Goal: Information Seeking & Learning: Find contact information

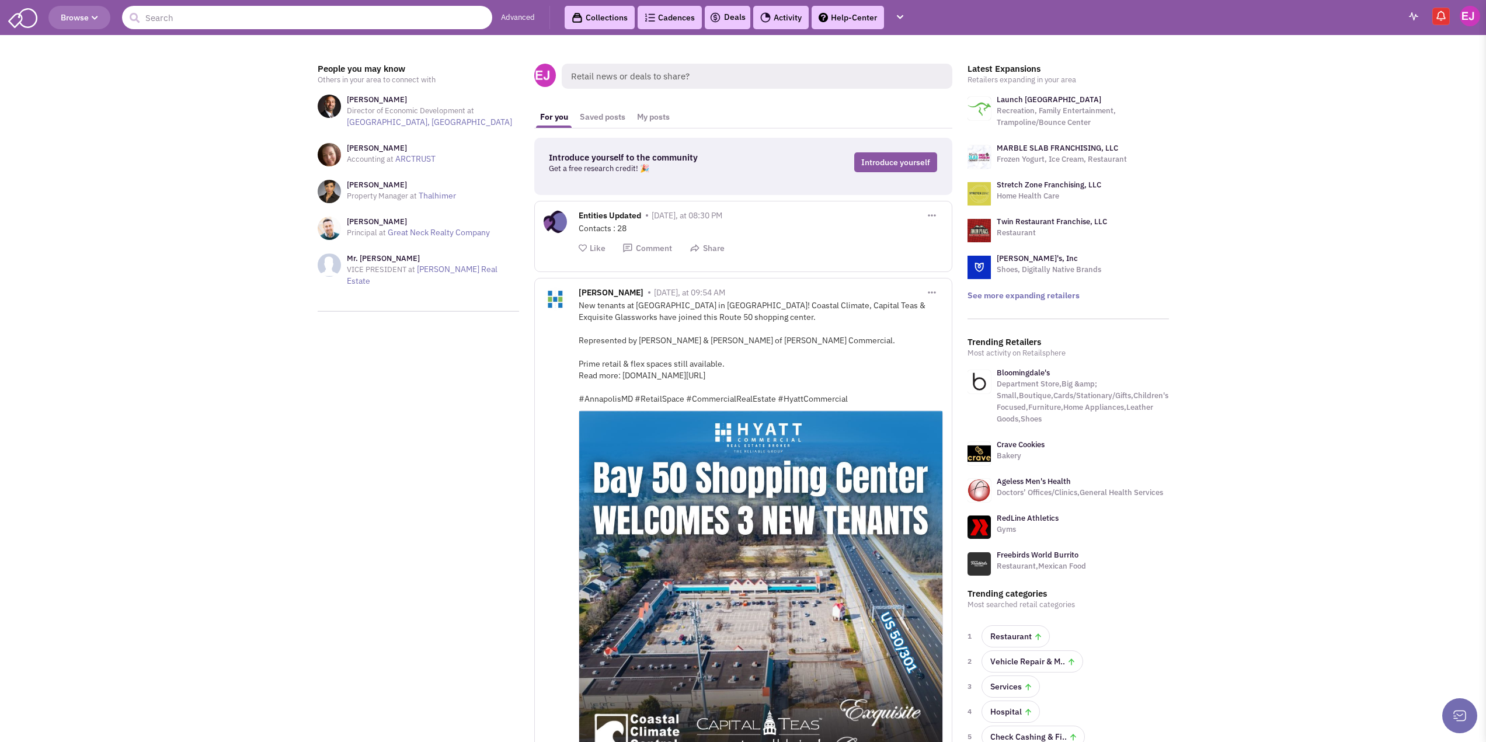
click at [275, 17] on input "text" at bounding box center [307, 17] width 370 height 23
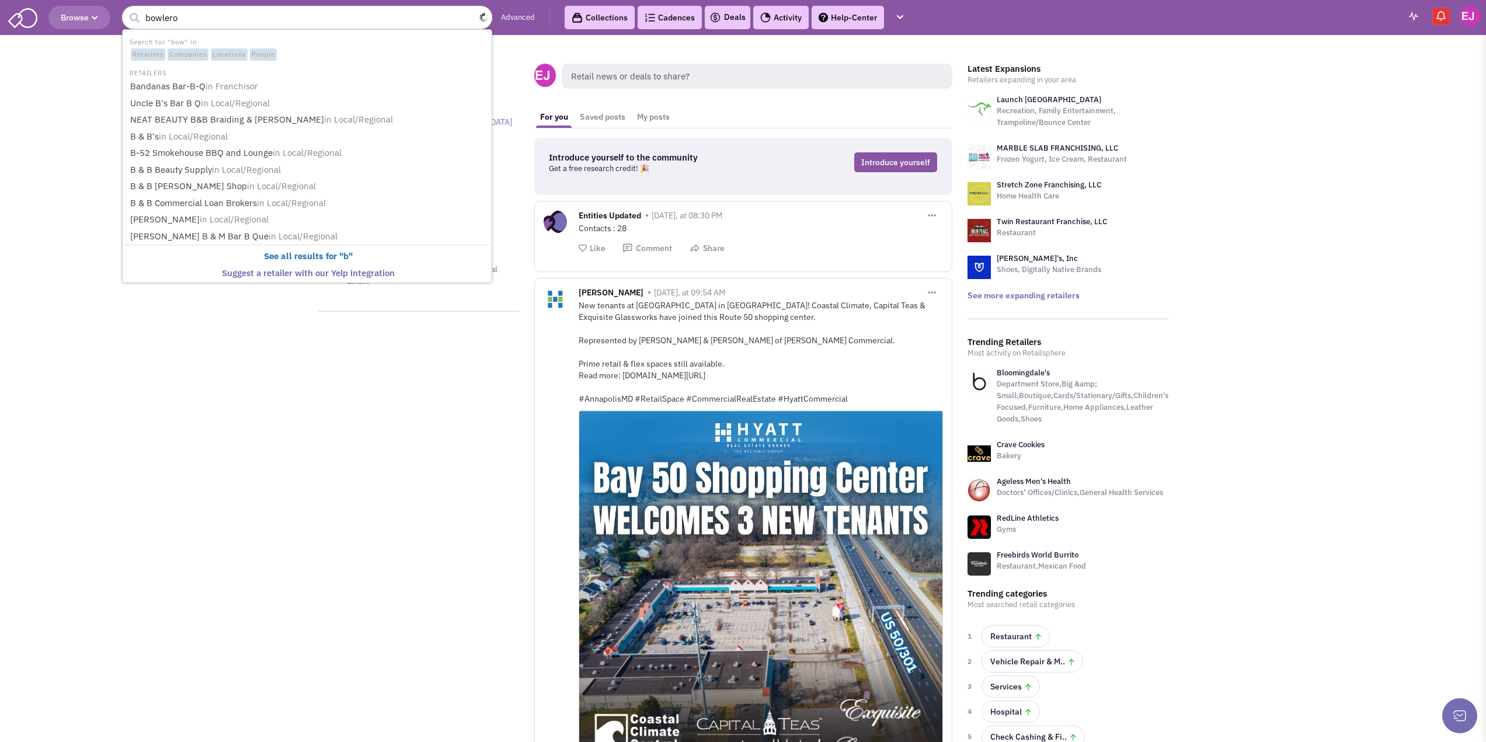
type input "bowlero"
click at [126, 9] on button "submit" at bounding box center [135, 18] width 18 height 18
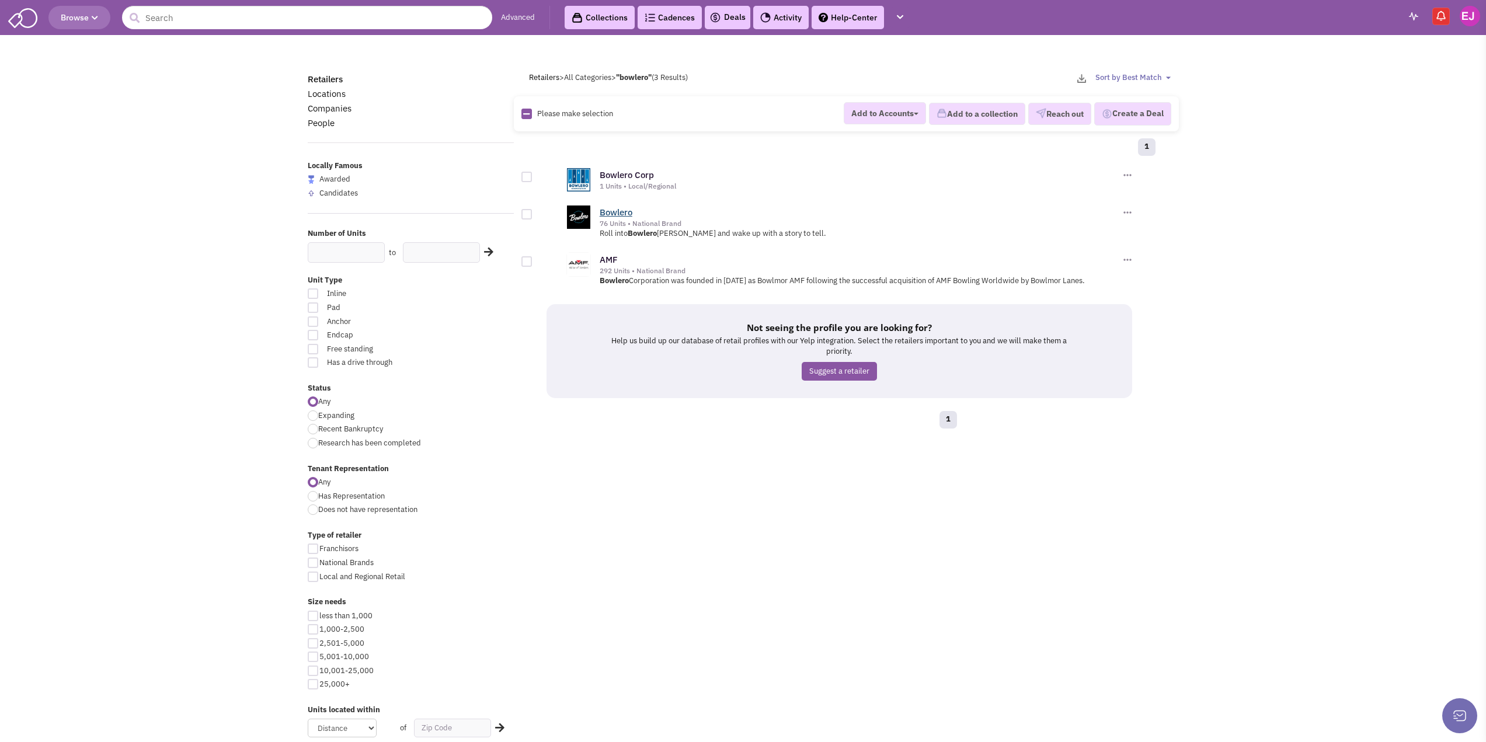
click at [612, 211] on link "Bowlero" at bounding box center [616, 212] width 33 height 11
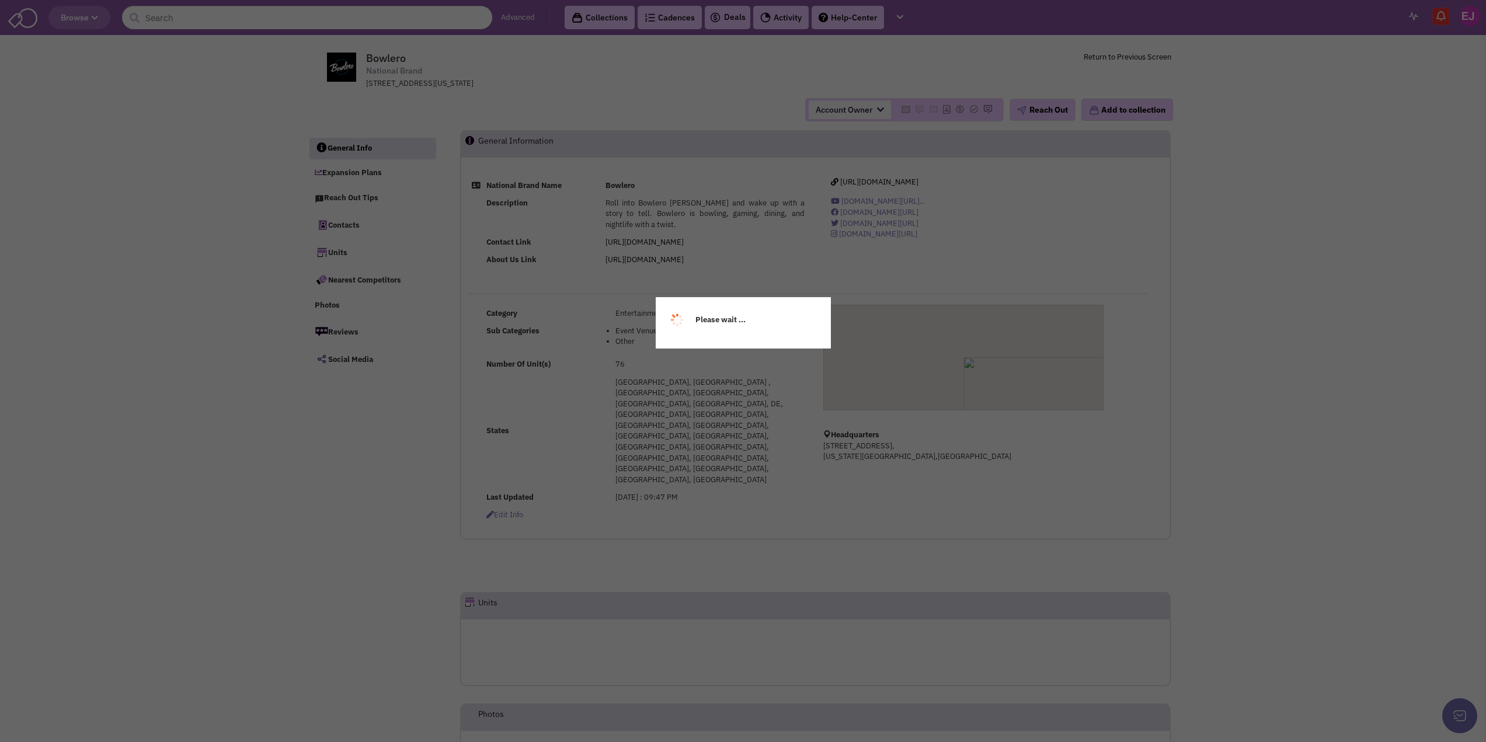
select select
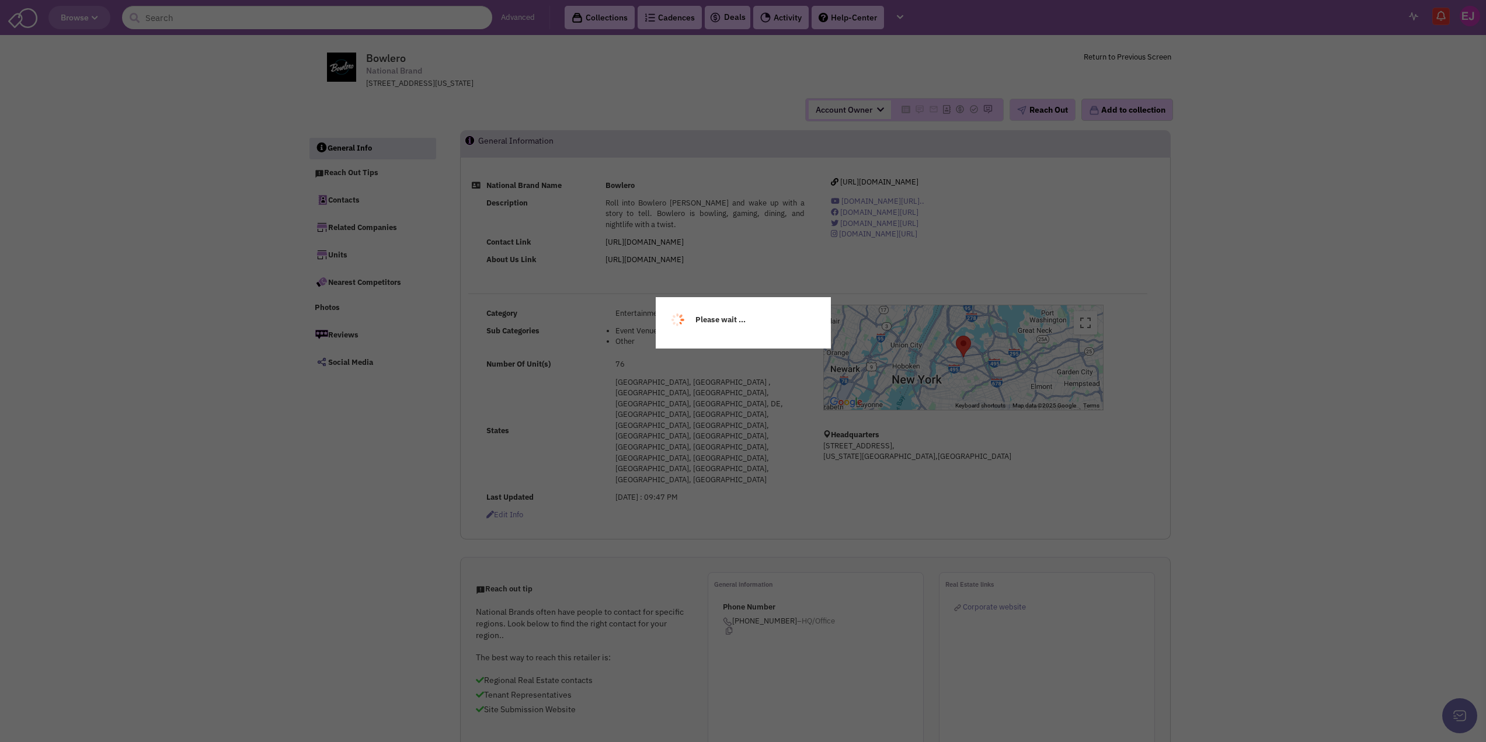
select select
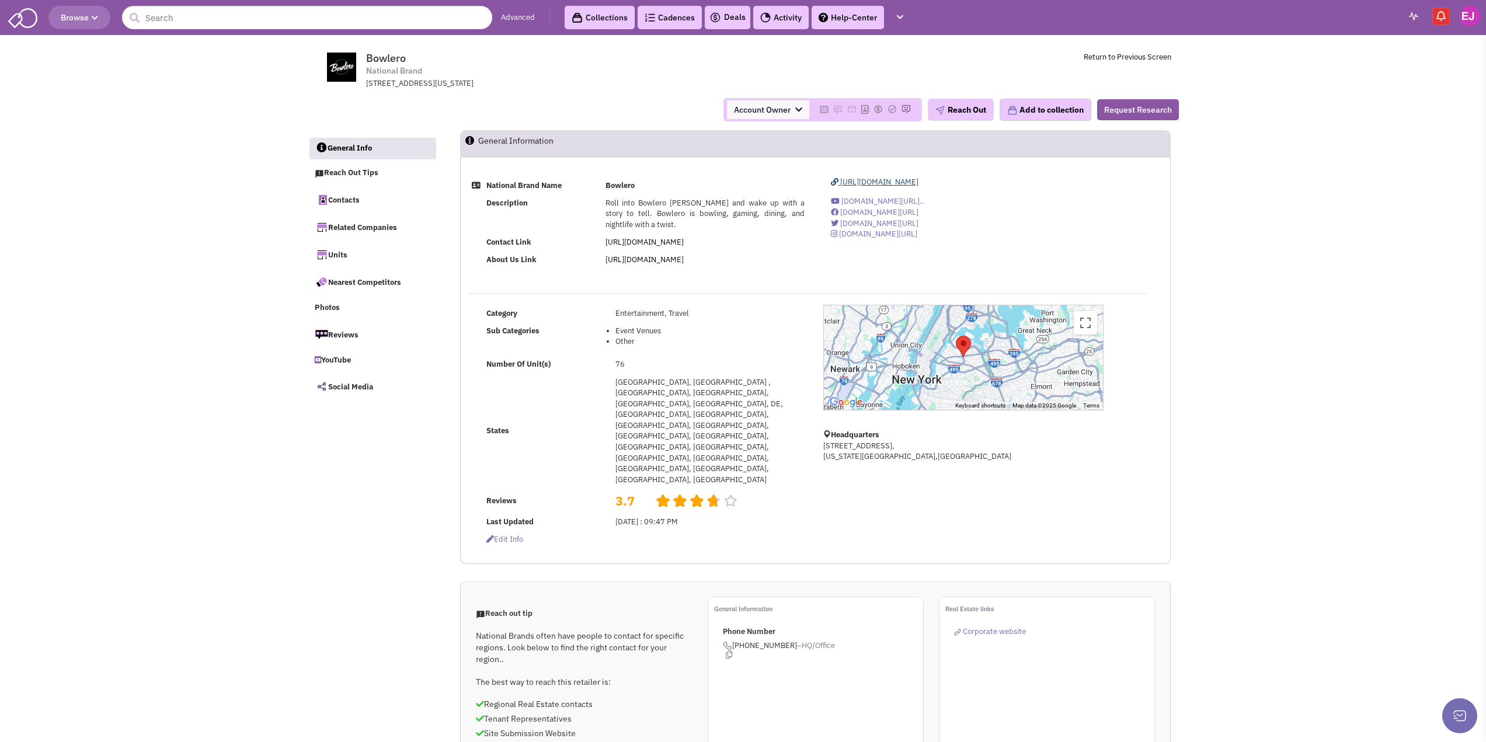
click at [884, 182] on span "[URL][DOMAIN_NAME]" at bounding box center [879, 182] width 78 height 10
click at [991, 626] on span "Corporate website" at bounding box center [994, 631] width 63 height 10
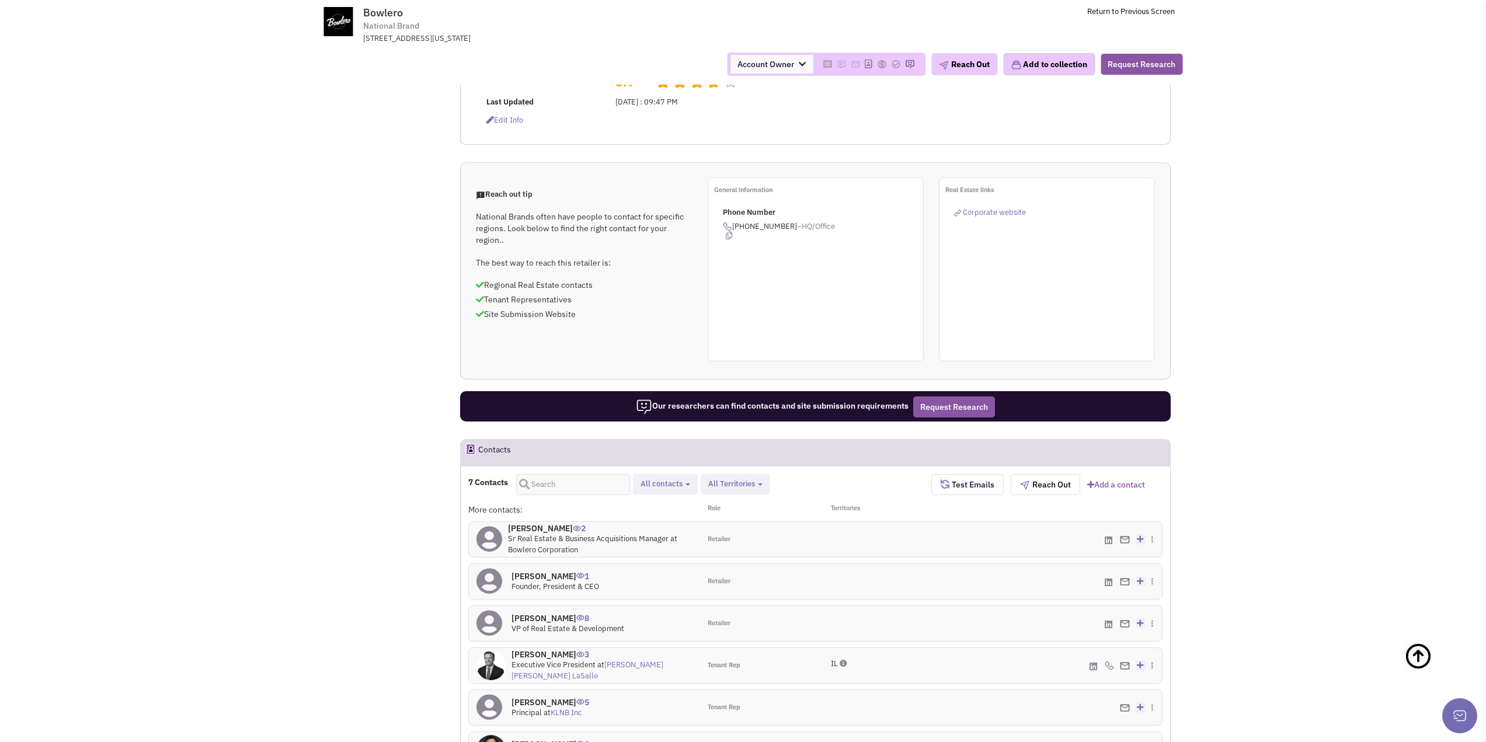
scroll to position [350, 0]
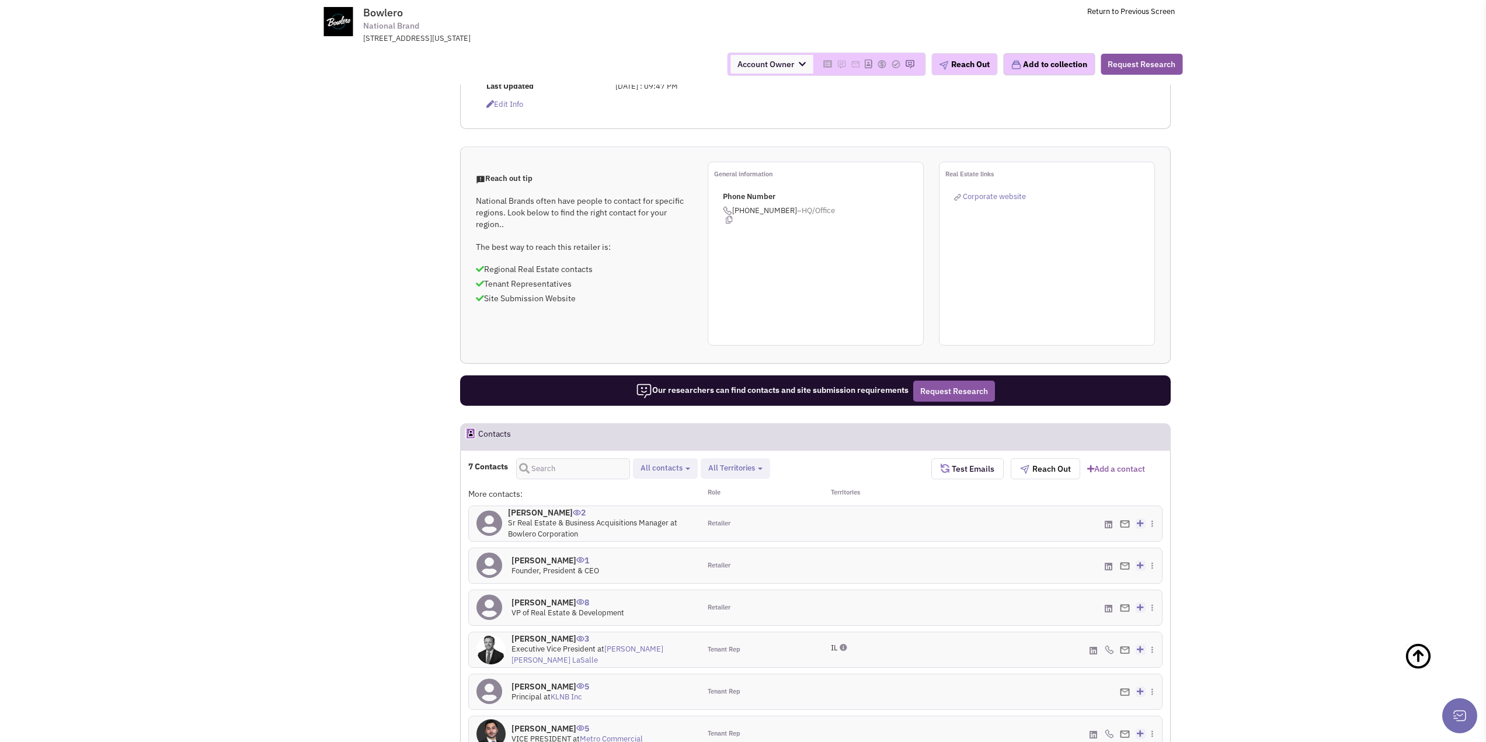
click at [531, 507] on h4 "[PERSON_NAME] 2" at bounding box center [600, 512] width 184 height 11
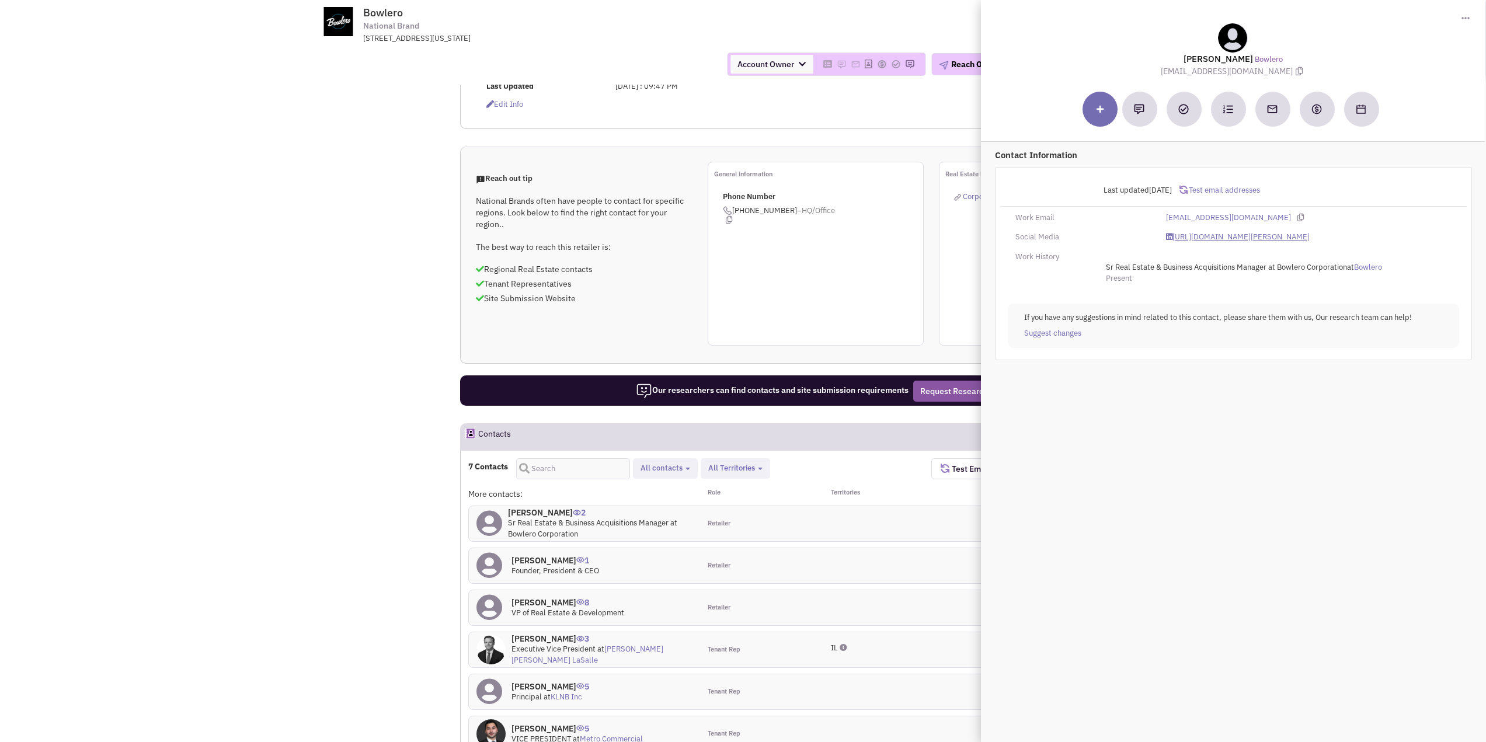
click at [1250, 235] on link "[URL][DOMAIN_NAME][PERSON_NAME]" at bounding box center [1237, 237] width 144 height 11
drag, startPoint x: 1162, startPoint y: 216, endPoint x: 1266, endPoint y: 216, distance: 104.5
click at [1266, 216] on div "[EMAIL_ADDRESS][DOMAIN_NAME]" at bounding box center [1308, 218] width 301 height 11
copy link "[EMAIL_ADDRESS][DOMAIN_NAME]"
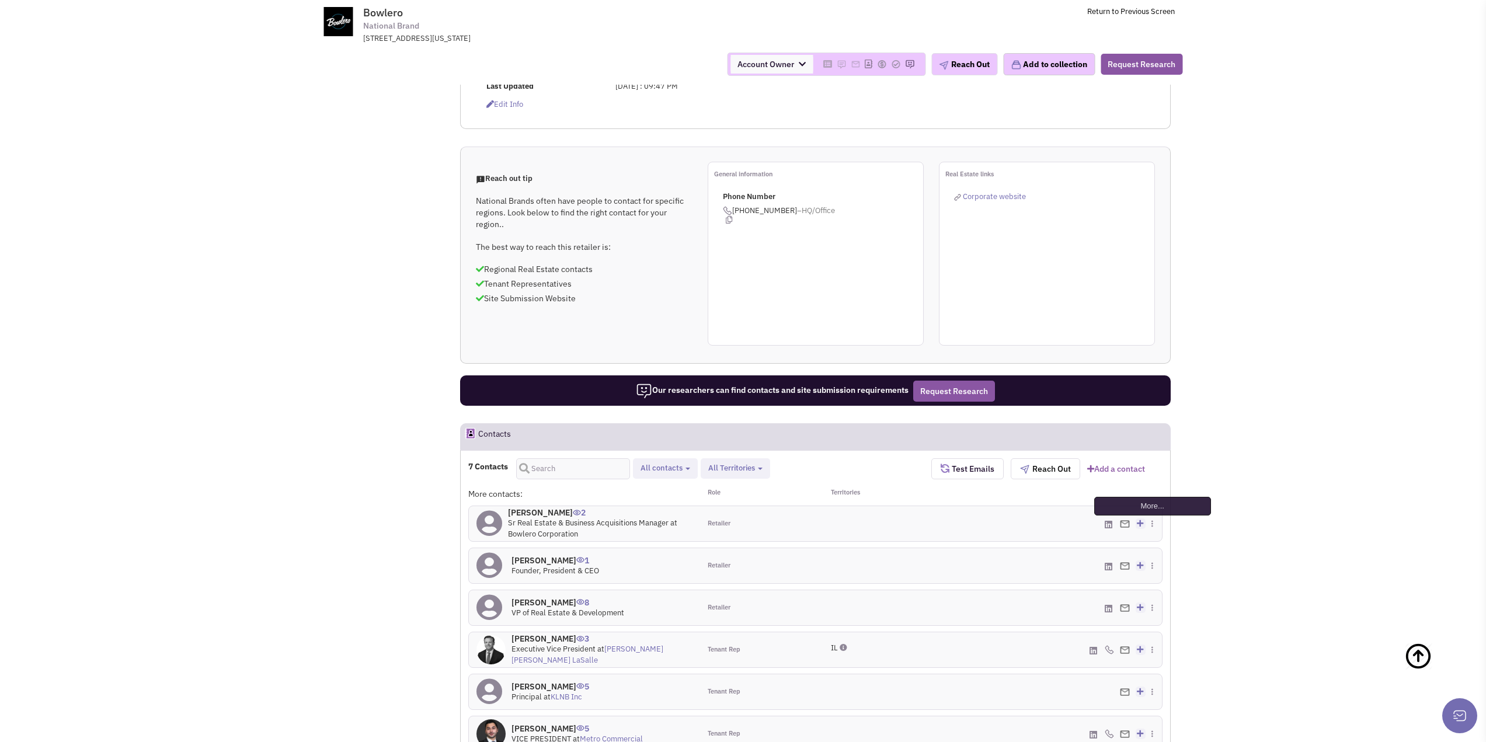
click at [1153, 520] on img at bounding box center [1152, 523] width 2 height 7
click at [1107, 563] on link "Download contact card" at bounding box center [1106, 571] width 110 height 17
drag, startPoint x: 734, startPoint y: 133, endPoint x: 789, endPoint y: 130, distance: 54.3
click at [789, 205] on span "[PHONE_NUMBER] –HQ/Office" at bounding box center [823, 214] width 200 height 19
copy span "[PHONE_NUMBER]"
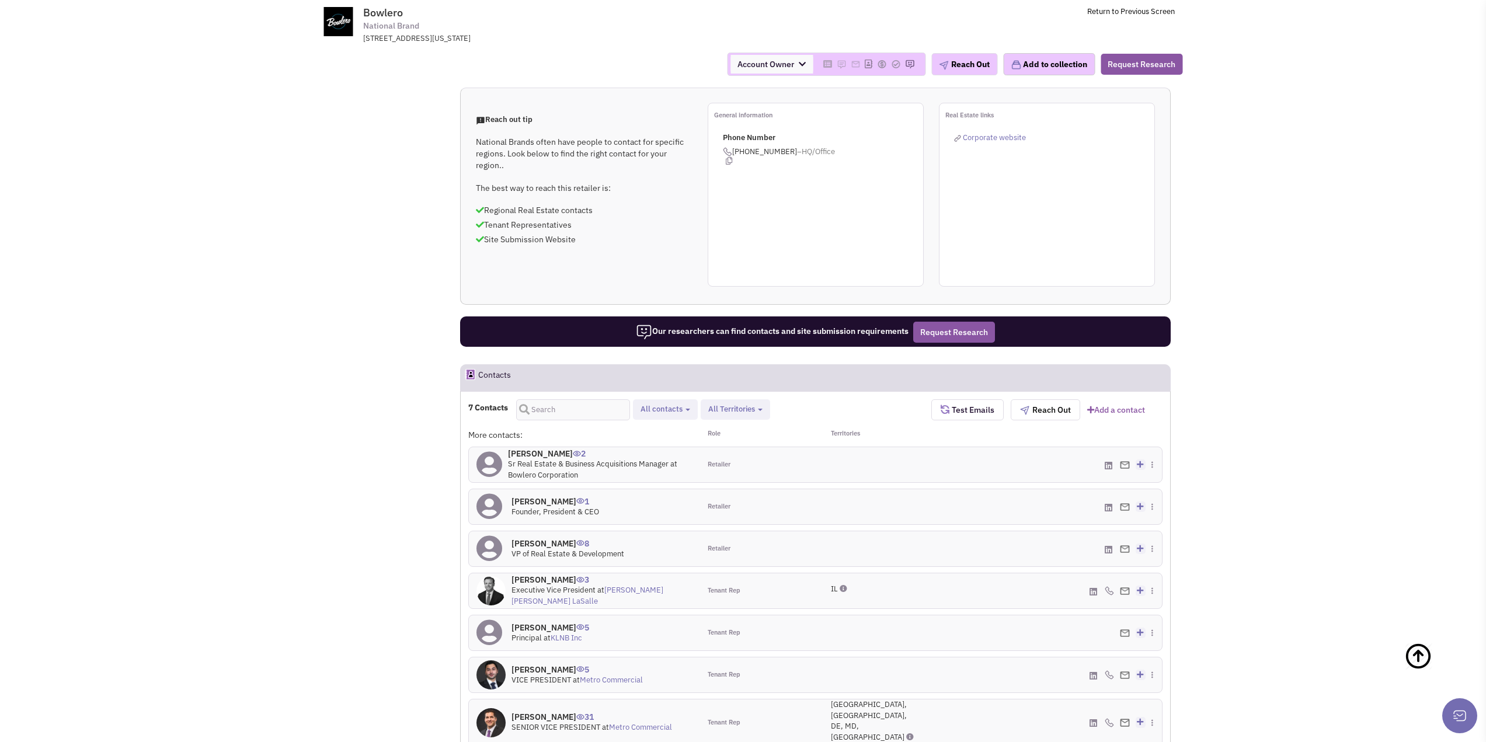
scroll to position [467, 0]
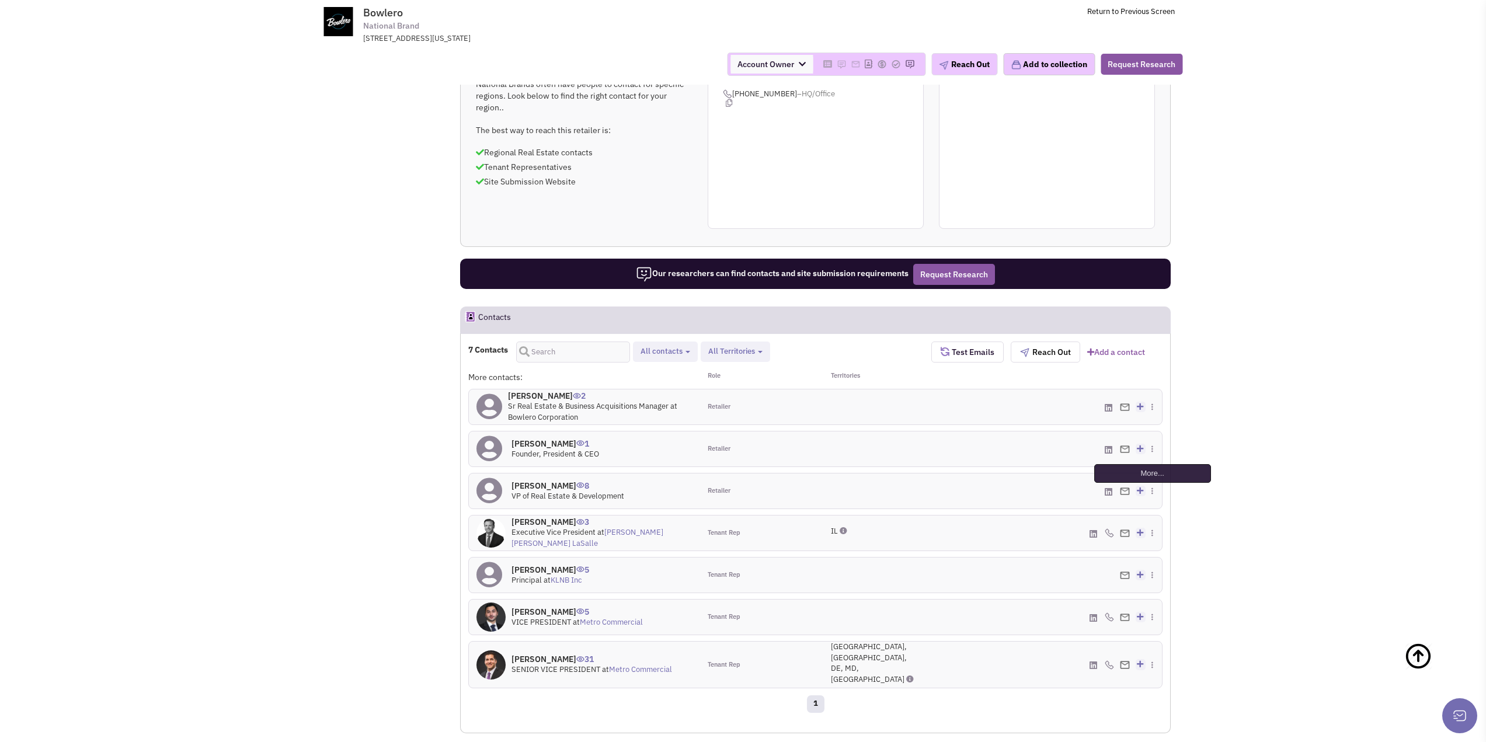
click at [1152, 487] on img at bounding box center [1152, 490] width 2 height 7
click at [589, 472] on span "8" at bounding box center [582, 481] width 13 height 19
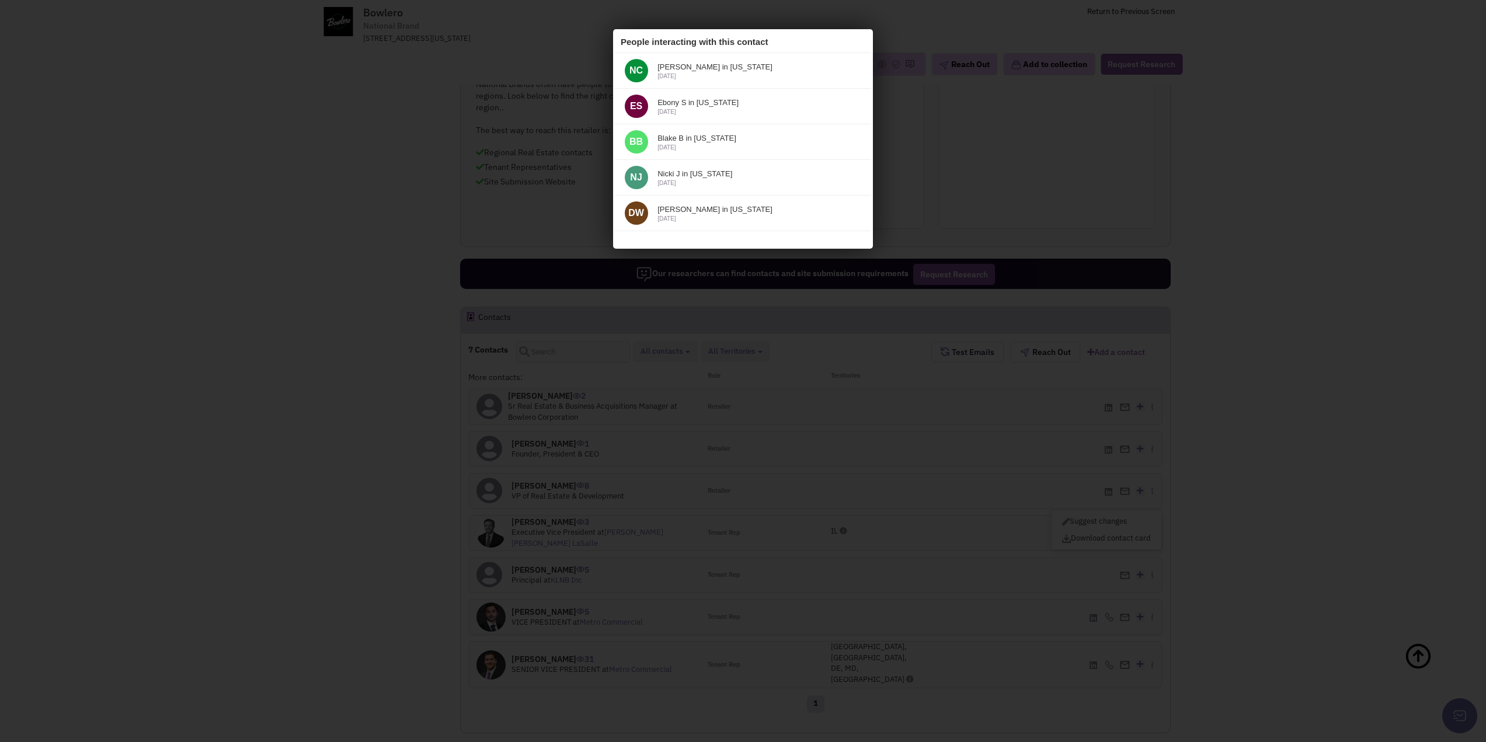
scroll to position [0, 0]
click at [855, 39] on icon at bounding box center [856, 42] width 14 height 18
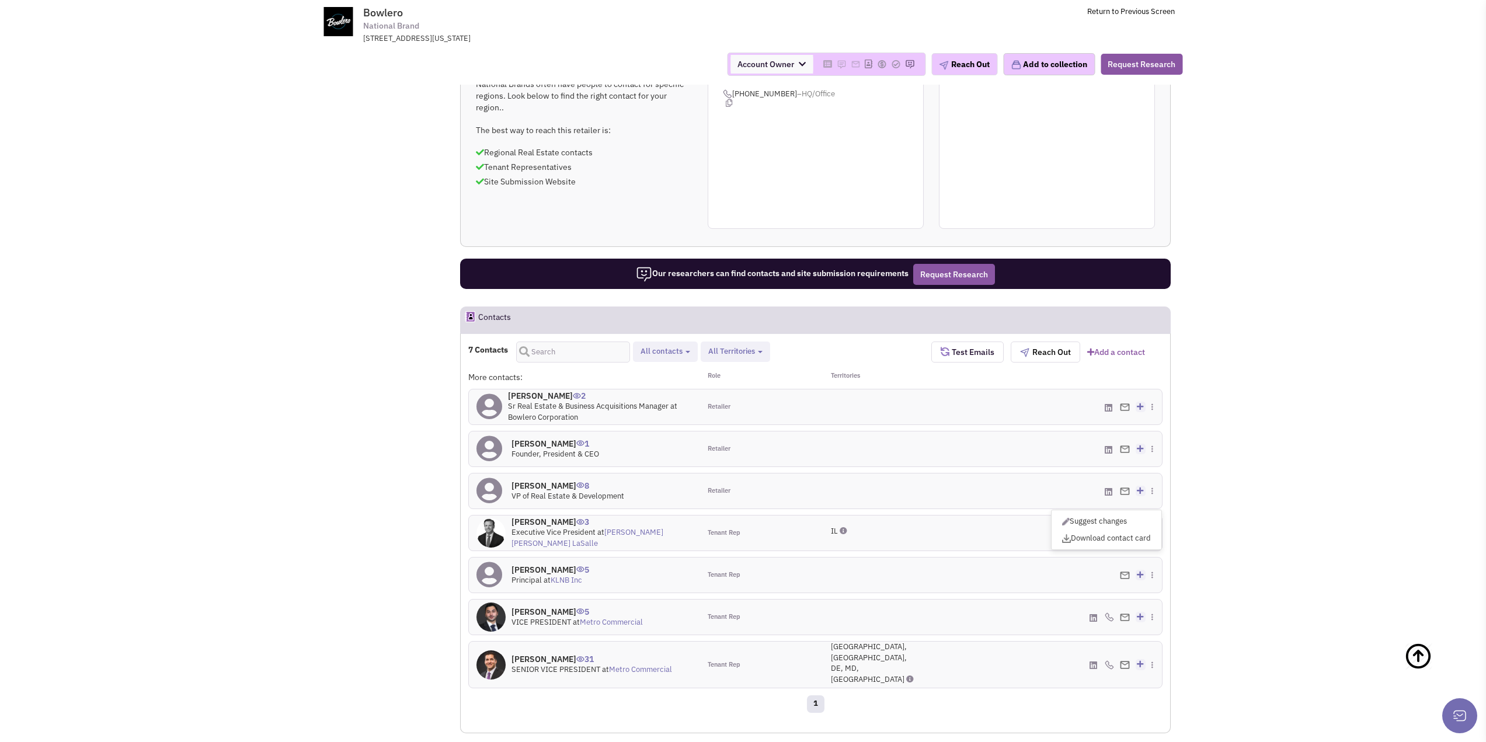
click at [524, 480] on h4 "[PERSON_NAME] 8" at bounding box center [567, 485] width 113 height 11
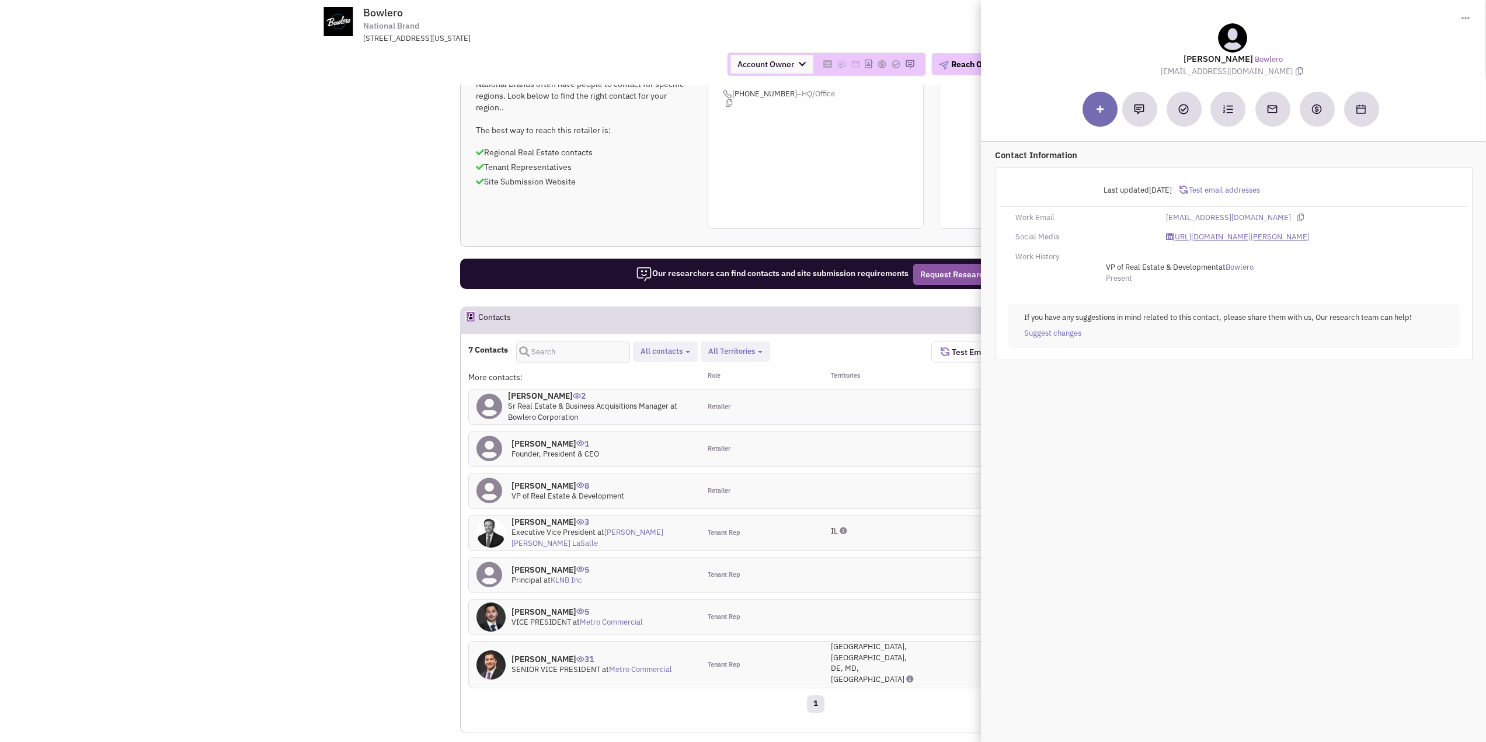
click at [1236, 235] on link "[URL][DOMAIN_NAME][PERSON_NAME]" at bounding box center [1237, 237] width 144 height 11
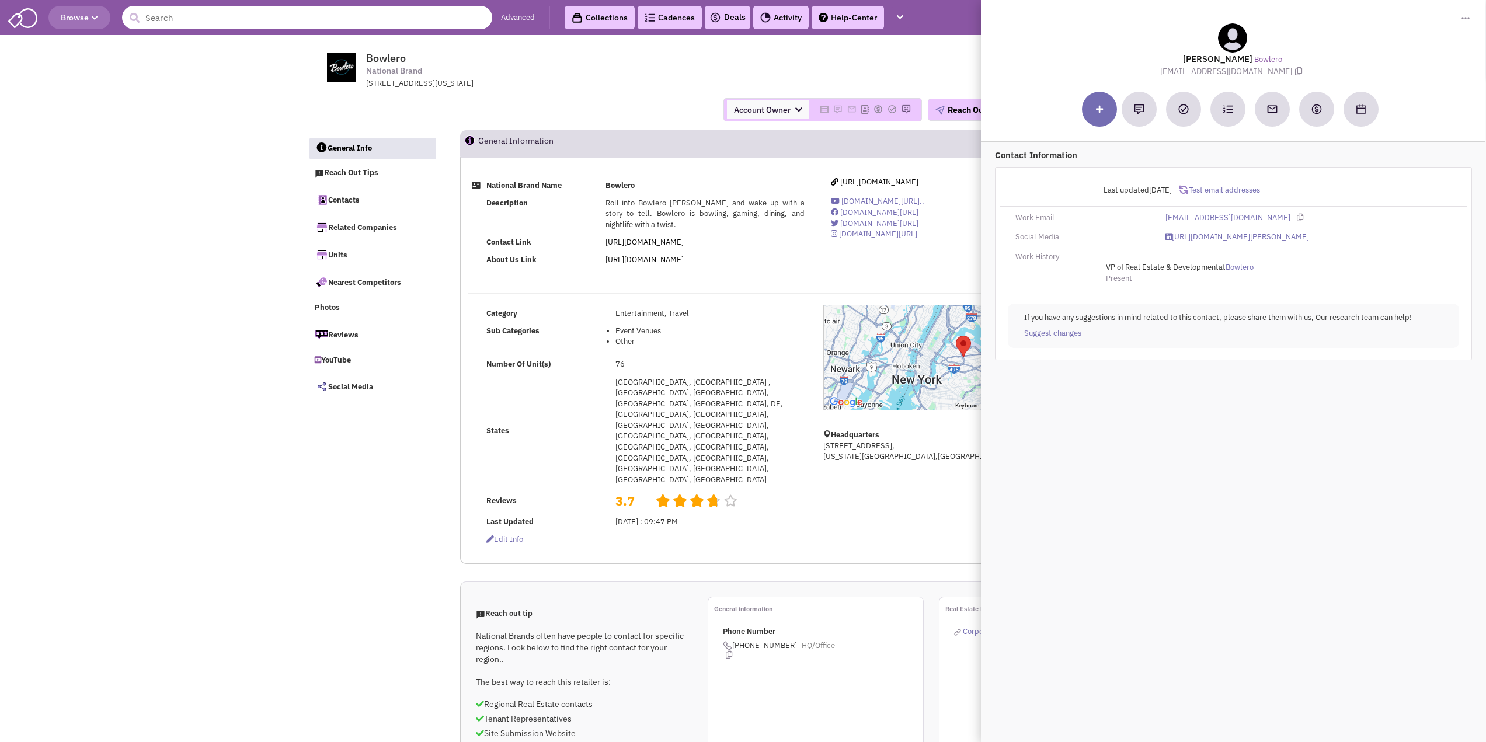
click at [208, 18] on input "text" at bounding box center [307, 17] width 370 height 23
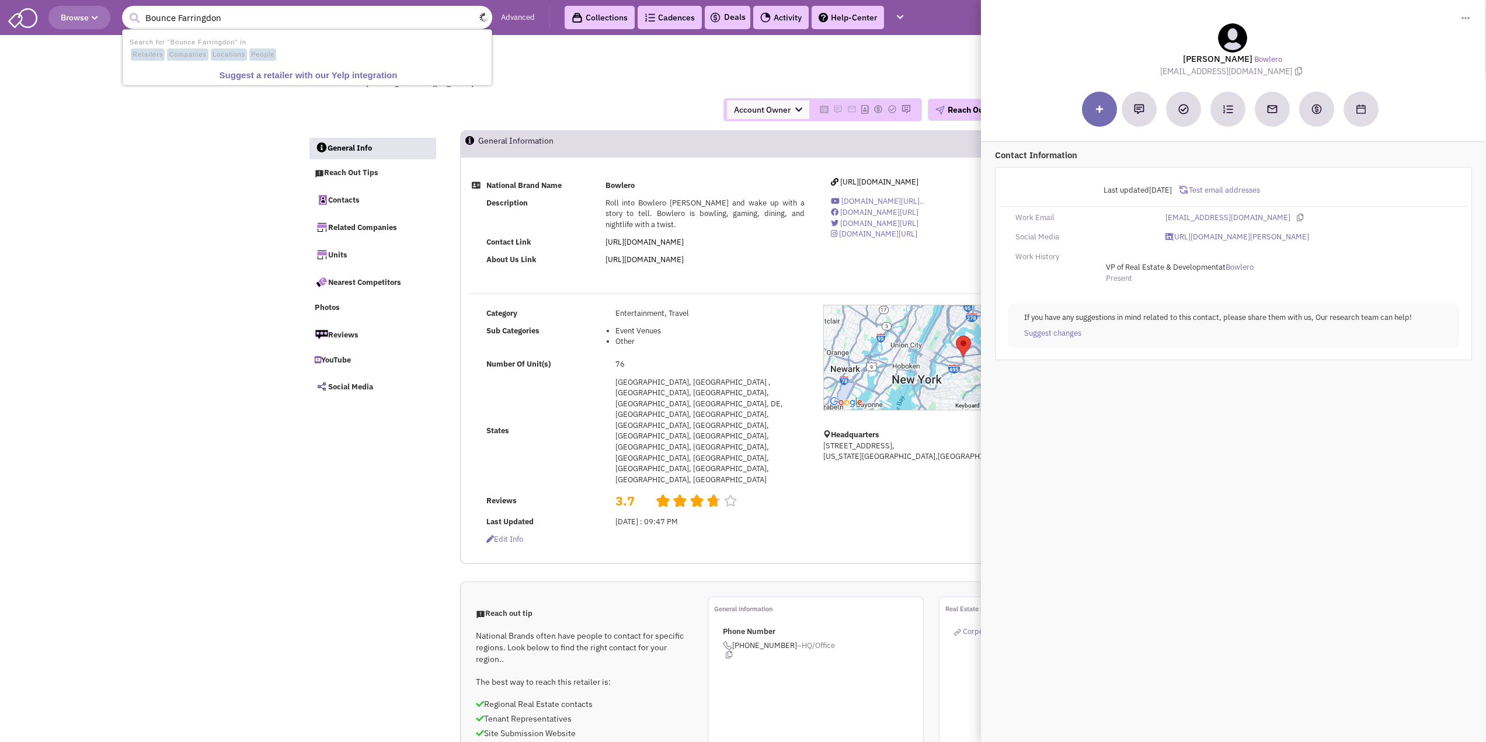
type input "Bounce Farringdon"
click at [126, 9] on button "submit" at bounding box center [135, 18] width 18 height 18
